Goal: Task Accomplishment & Management: Manage account settings

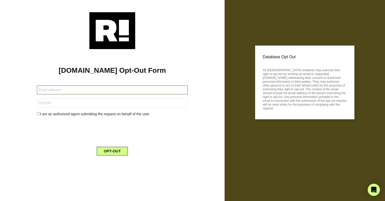
click at [100, 89] on input "text" at bounding box center [112, 90] width 151 height 9
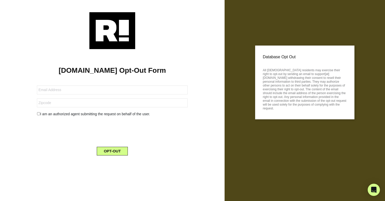
click at [40, 114] on input "checkbox" at bounding box center [38, 113] width 3 height 3
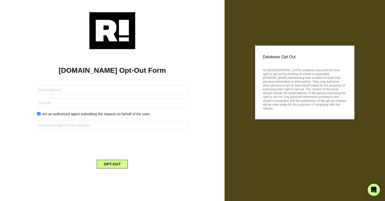
click at [39, 114] on input "checkbox" at bounding box center [38, 113] width 3 height 3
checkbox input "false"
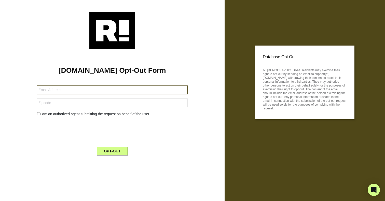
click at [72, 94] on input "text" at bounding box center [112, 90] width 151 height 9
type input "cdfishing@aol.com"
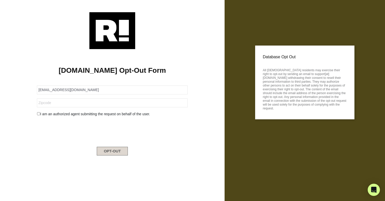
click at [113, 150] on button "OPT-OUT" at bounding box center [112, 151] width 31 height 9
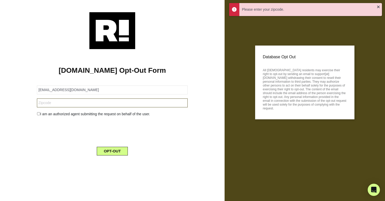
click at [84, 104] on input "text" at bounding box center [112, 103] width 151 height 9
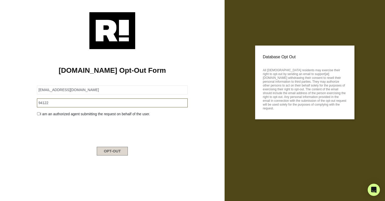
type input "94122"
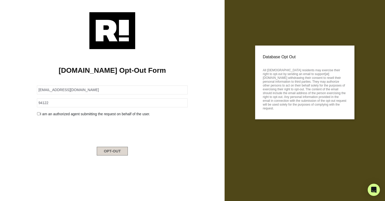
click at [114, 150] on button "OPT-OUT" at bounding box center [112, 151] width 31 height 9
